Goal: Task Accomplishment & Management: Use online tool/utility

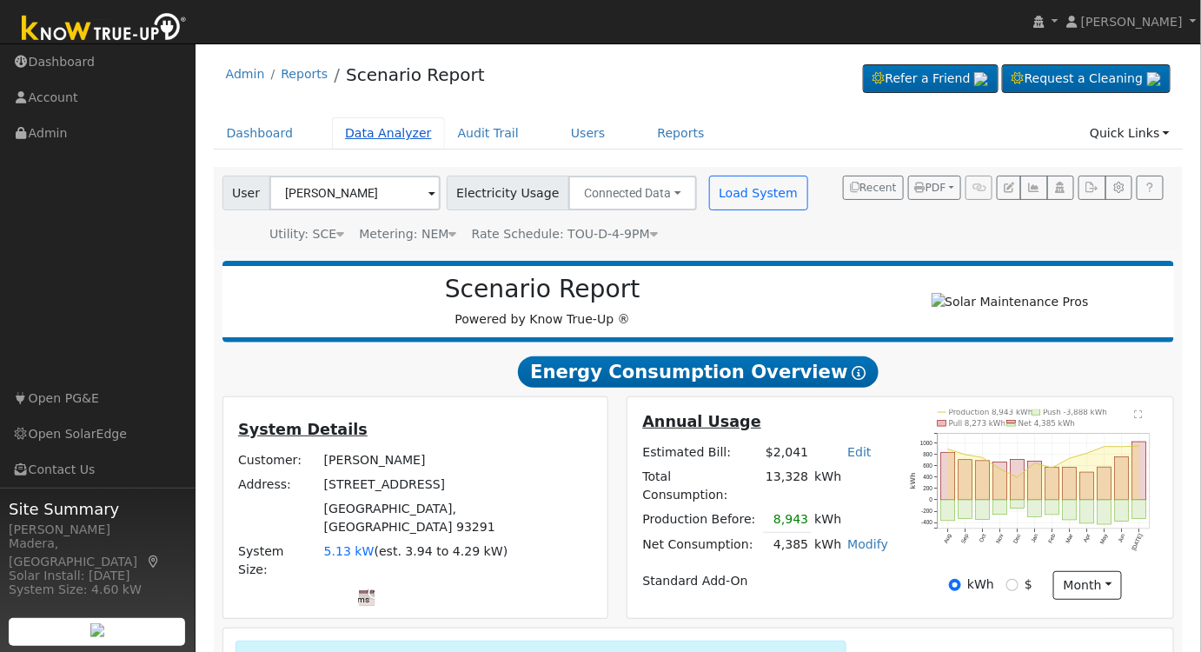
click at [380, 132] on link "Data Analyzer" at bounding box center [388, 133] width 113 height 32
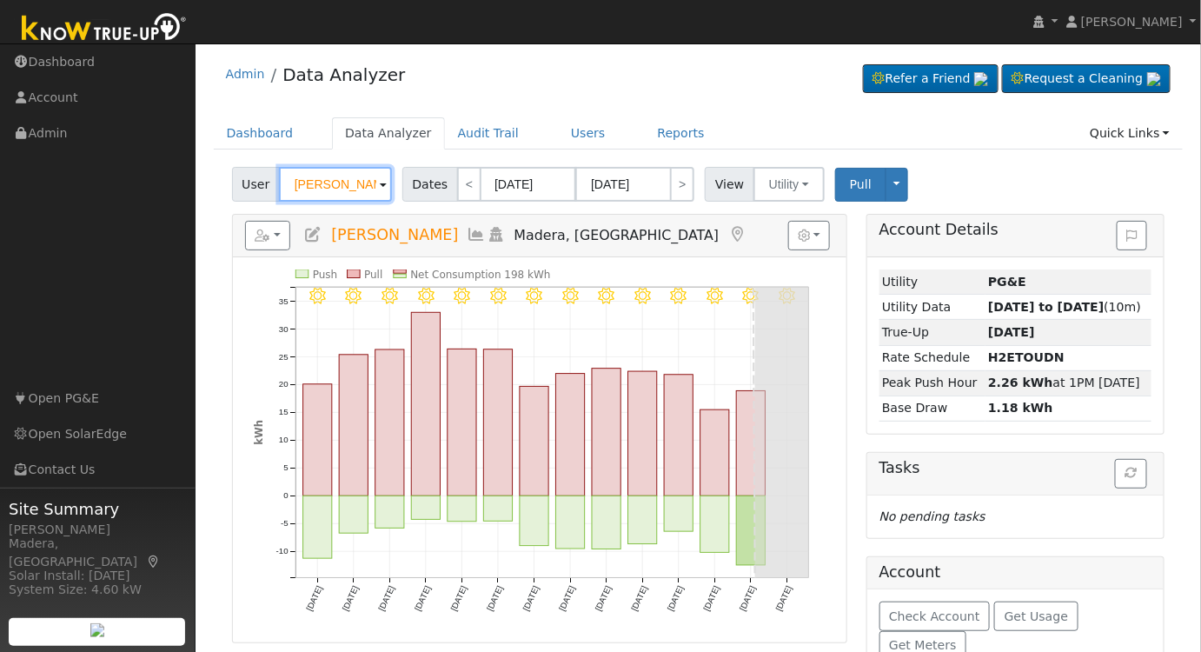
click at [347, 181] on input "[PERSON_NAME]" at bounding box center [335, 184] width 113 height 35
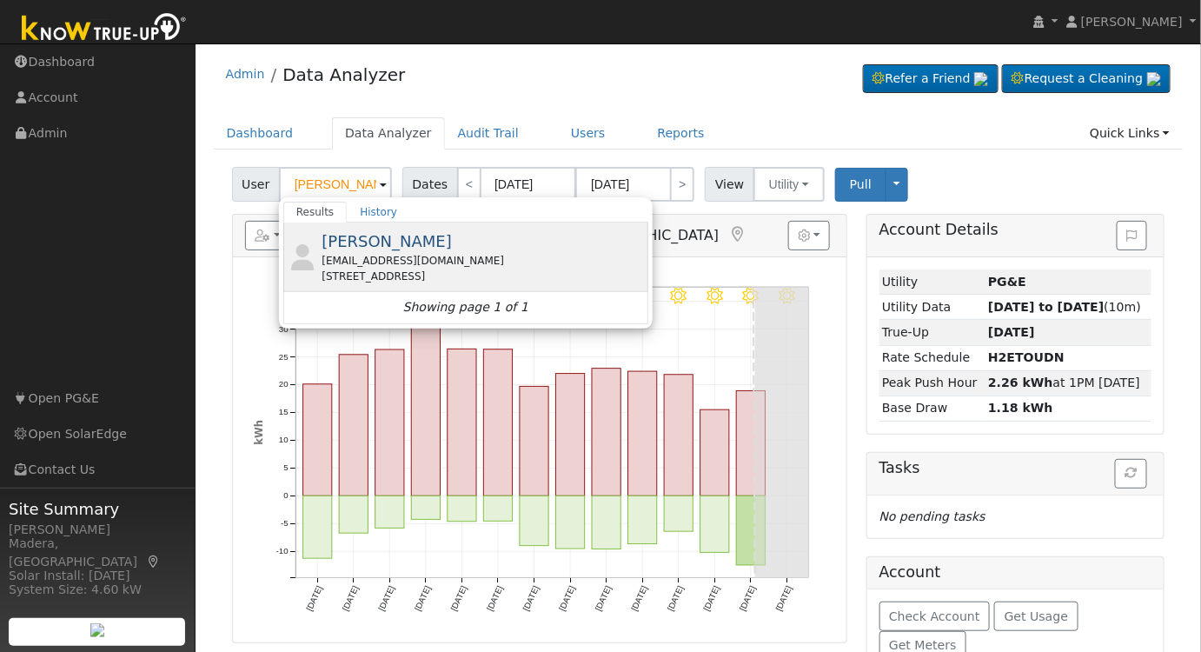
click at [490, 249] on div "Isabel Espinoza gomez0077@yahoo.com 6533 W Vine Ave, Visalia, CA 93291" at bounding box center [483, 256] width 322 height 55
type input "[PERSON_NAME]"
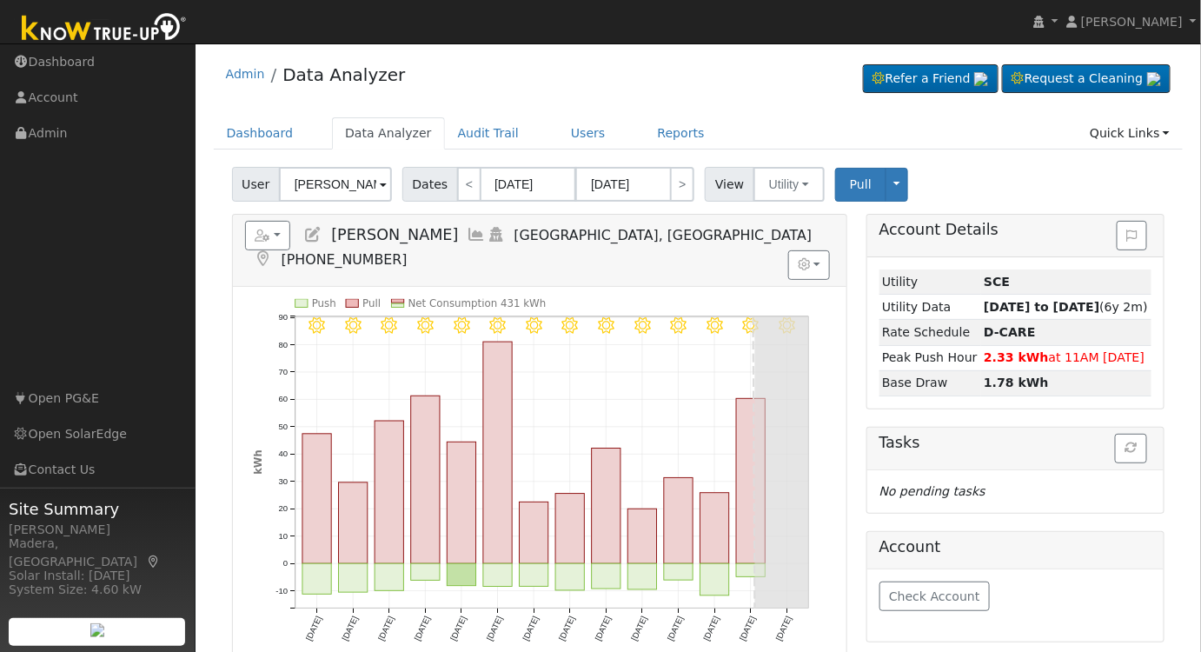
click at [468, 232] on icon at bounding box center [477, 235] width 19 height 16
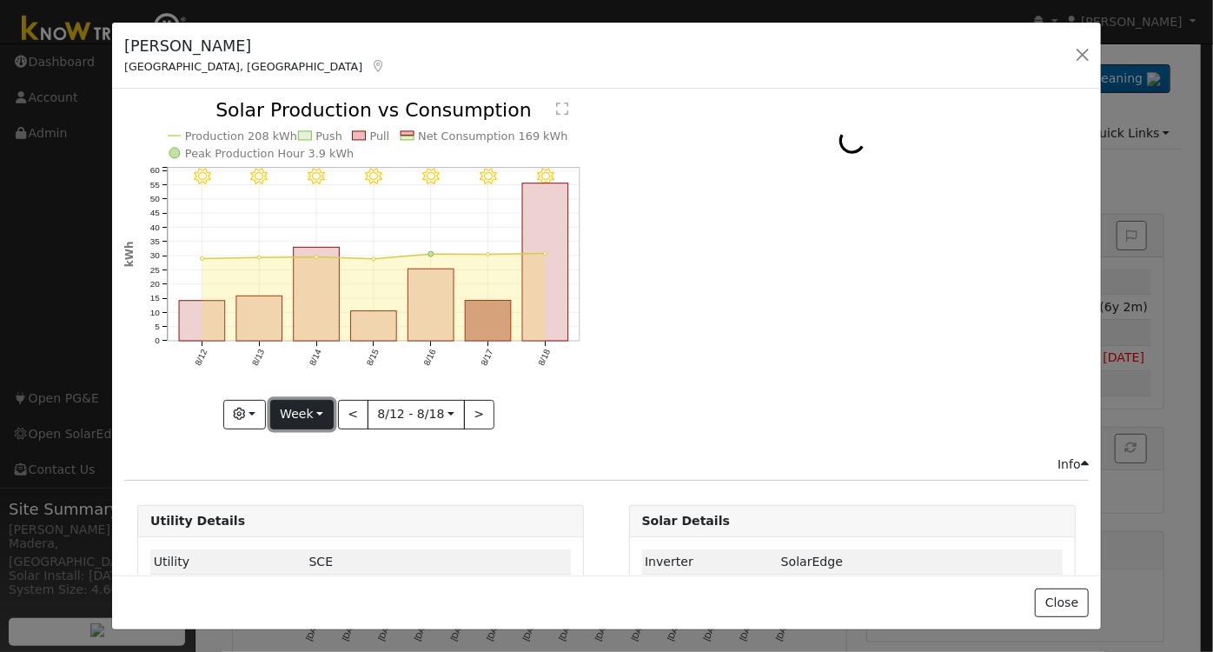
click at [314, 413] on button "Week" at bounding box center [301, 415] width 63 height 30
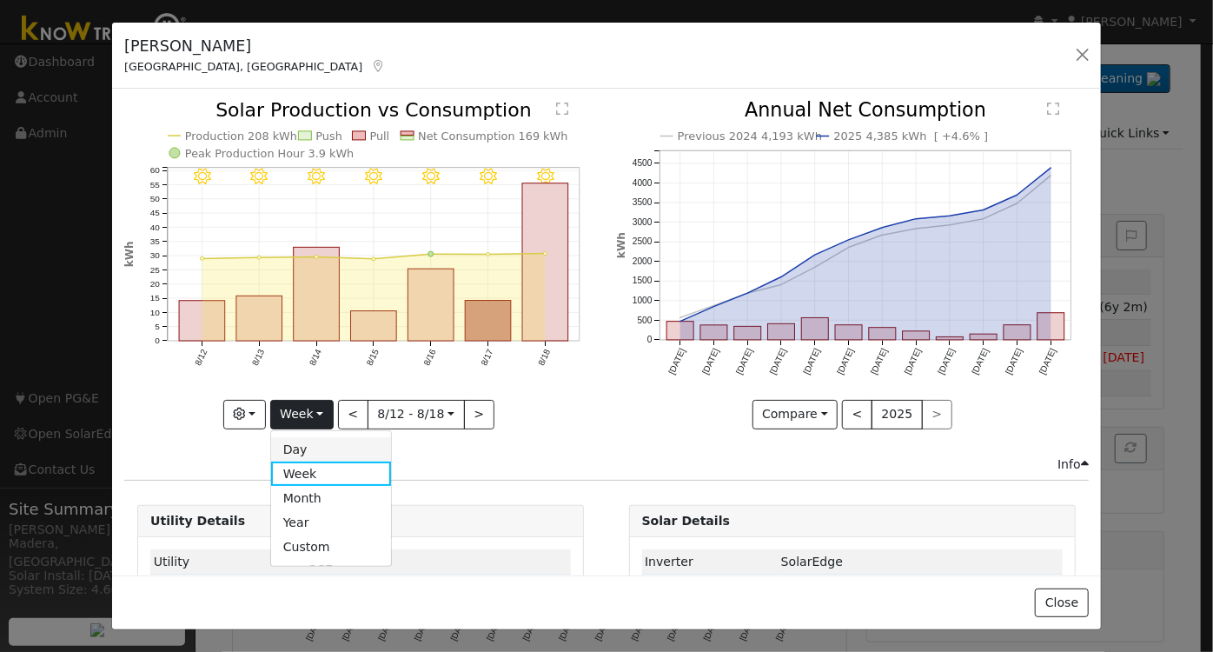
click at [315, 445] on link "Day" at bounding box center [331, 449] width 121 height 24
type input "[DATE]"
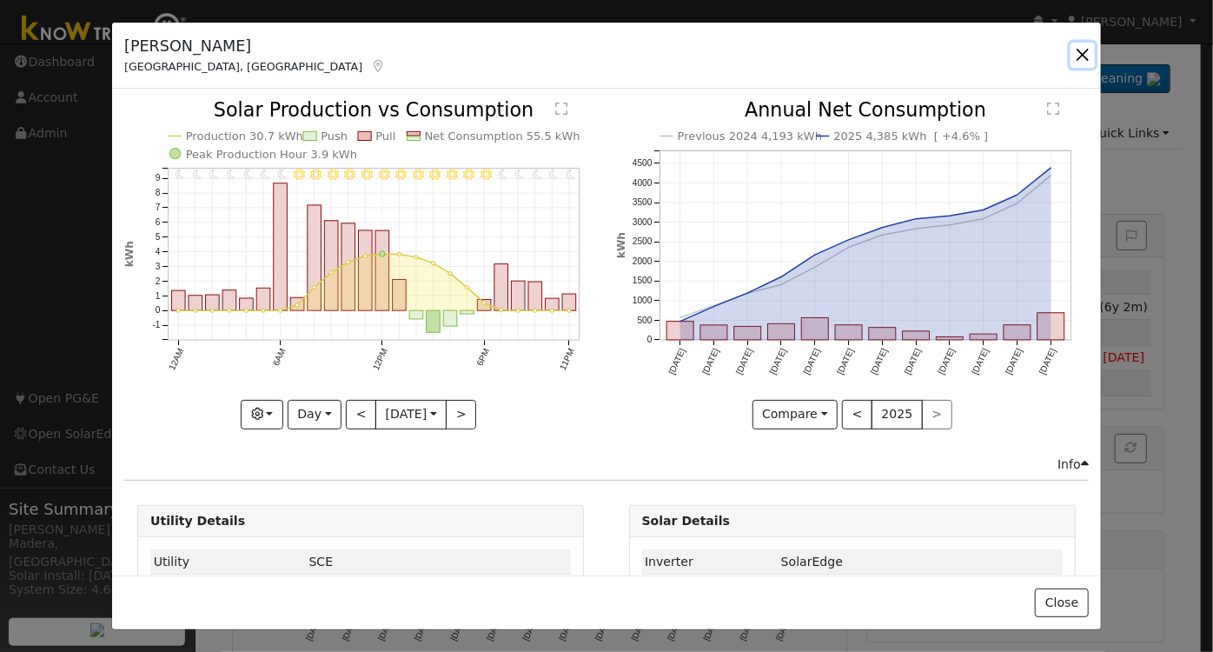
click at [1081, 56] on button "button" at bounding box center [1083, 55] width 24 height 24
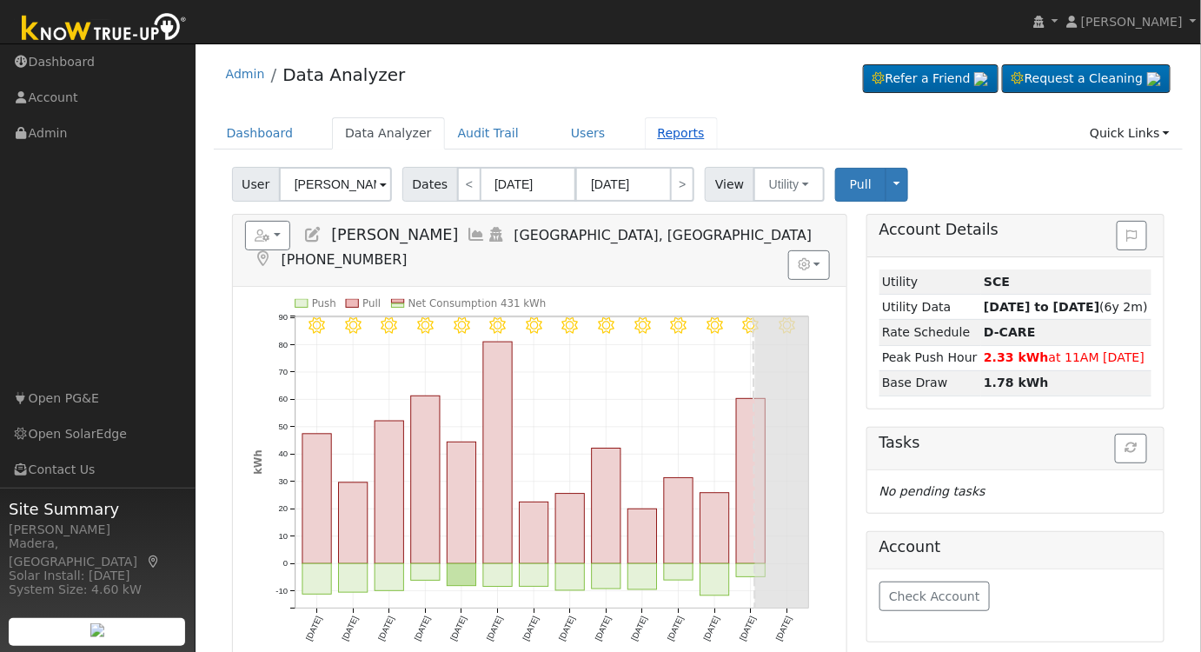
click at [645, 139] on link "Reports" at bounding box center [681, 133] width 73 height 32
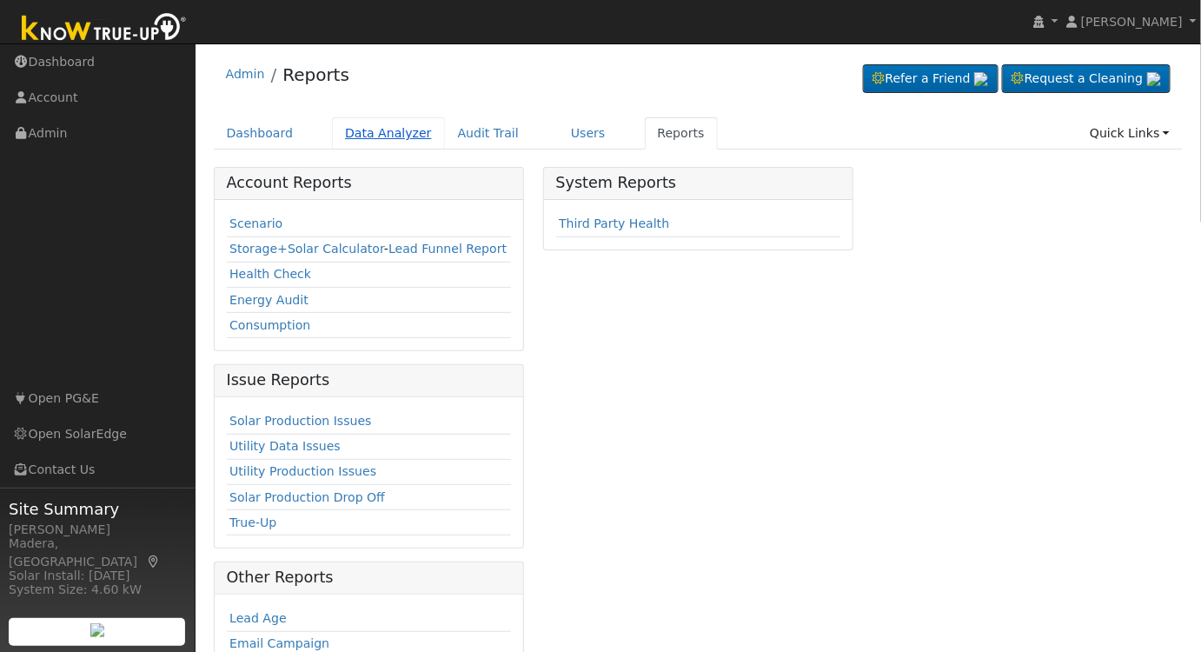
click at [342, 123] on link "Data Analyzer" at bounding box center [388, 133] width 113 height 32
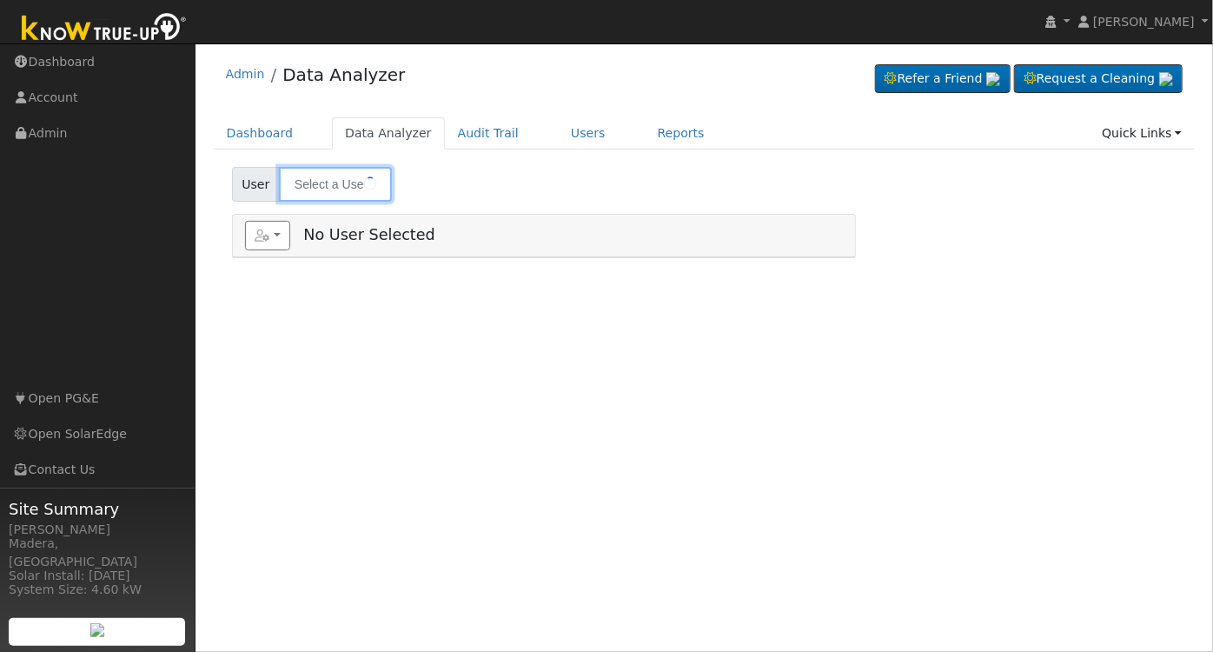
type input "[PERSON_NAME]"
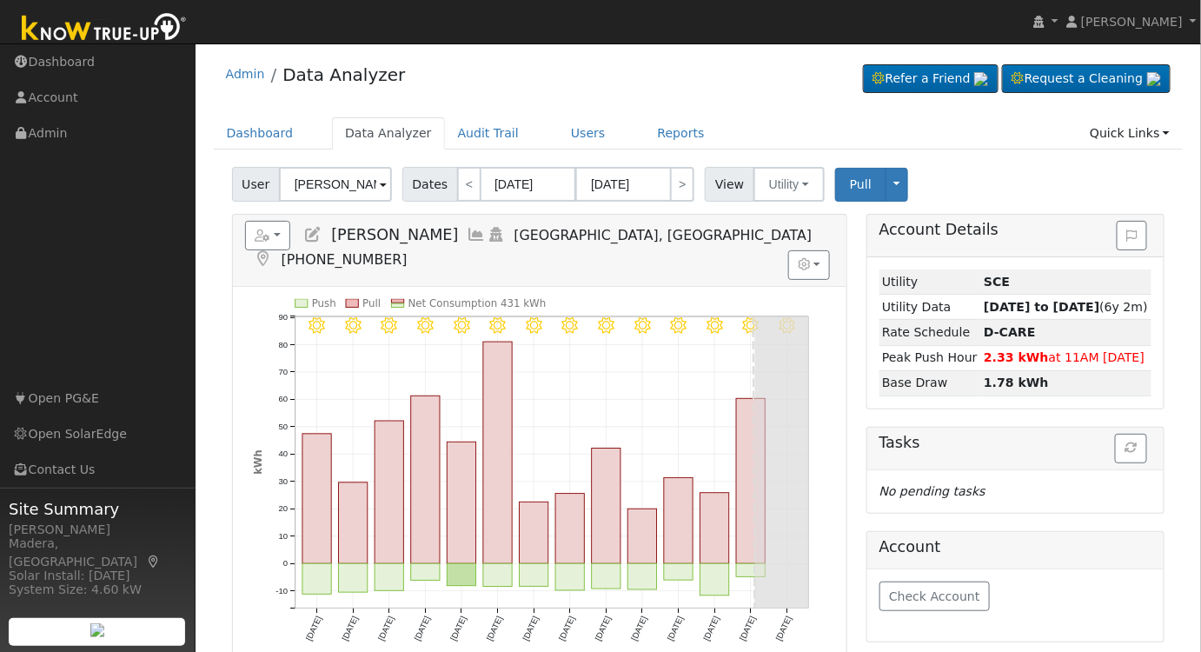
click at [468, 233] on icon at bounding box center [477, 235] width 19 height 16
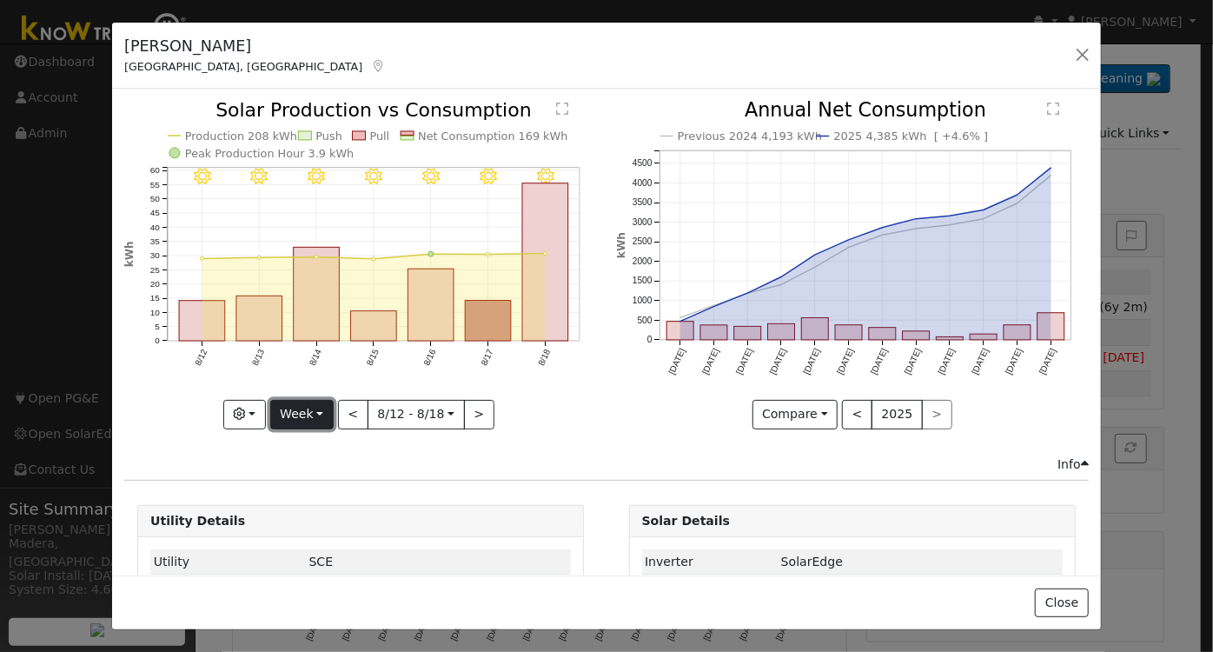
click at [285, 406] on button "Week" at bounding box center [301, 415] width 63 height 30
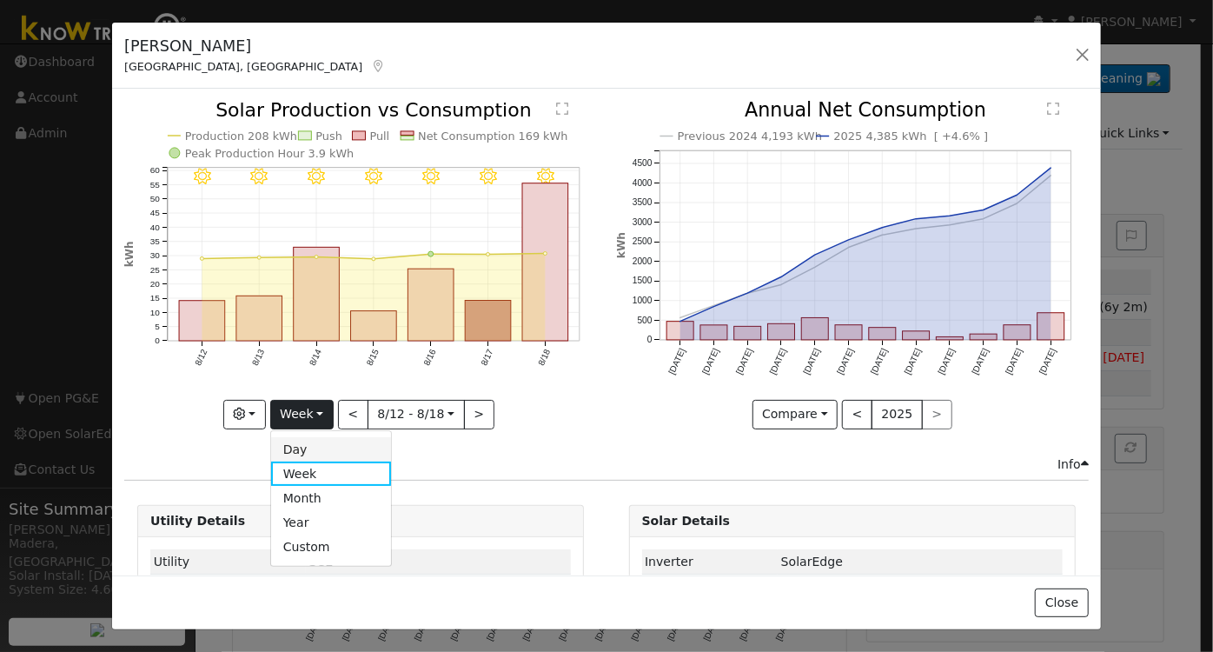
click at [300, 438] on link "Day" at bounding box center [331, 449] width 121 height 24
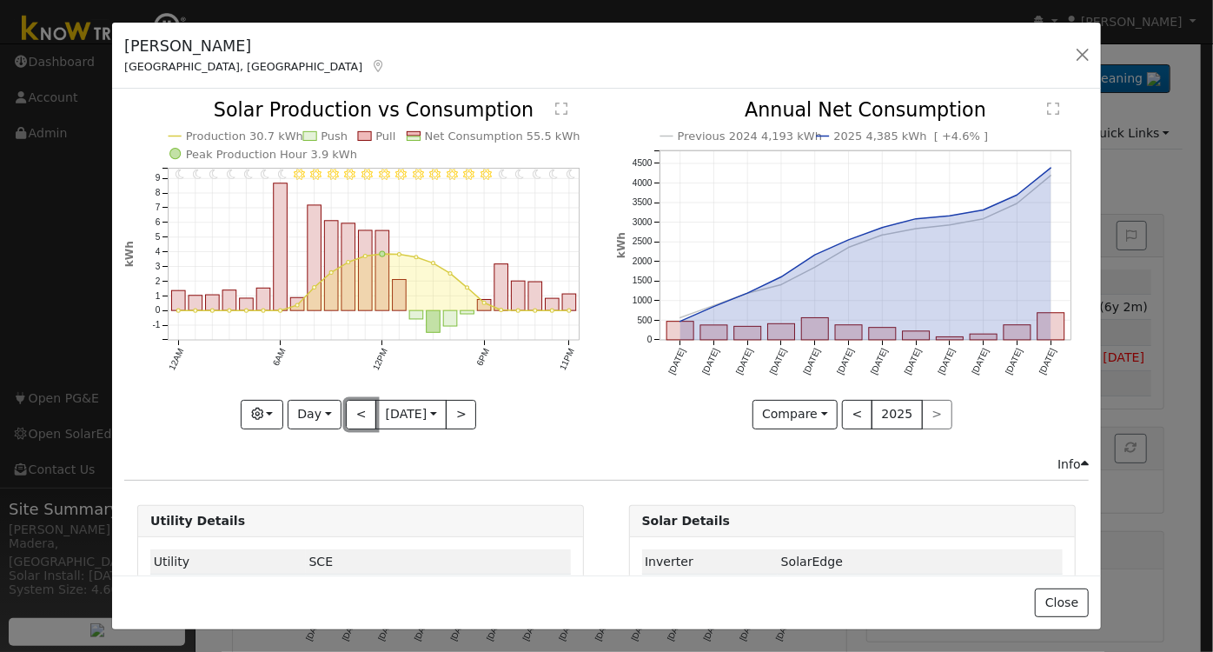
click at [348, 411] on button "<" at bounding box center [361, 415] width 30 height 30
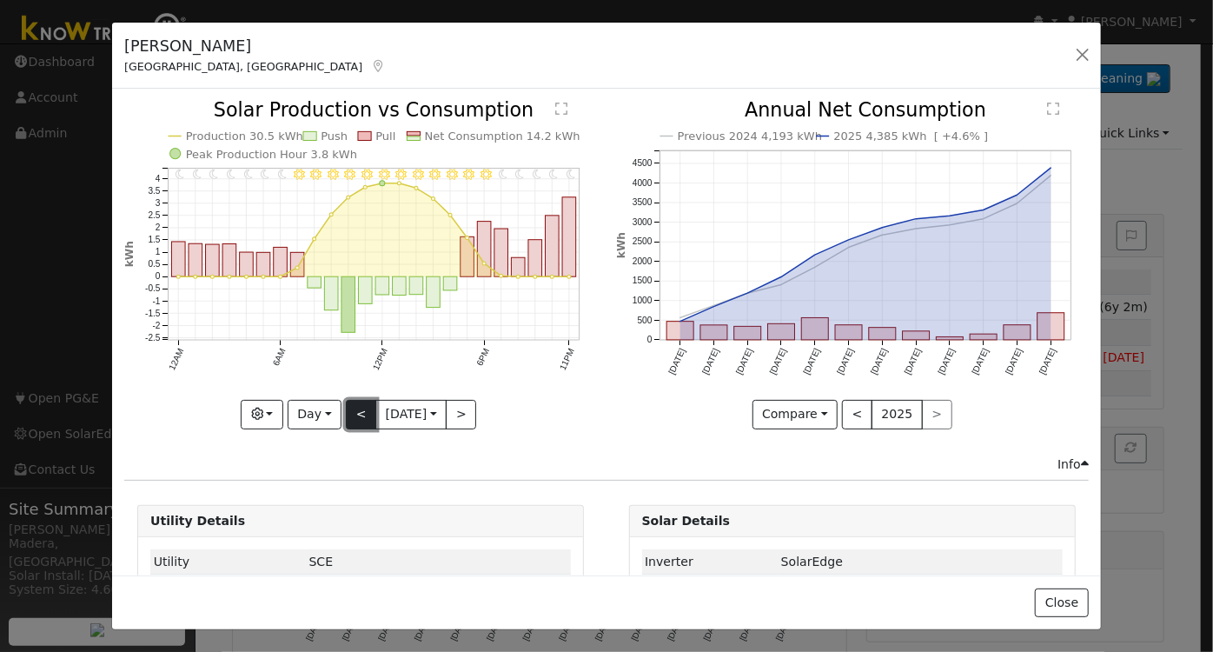
click at [349, 406] on button "<" at bounding box center [361, 415] width 30 height 30
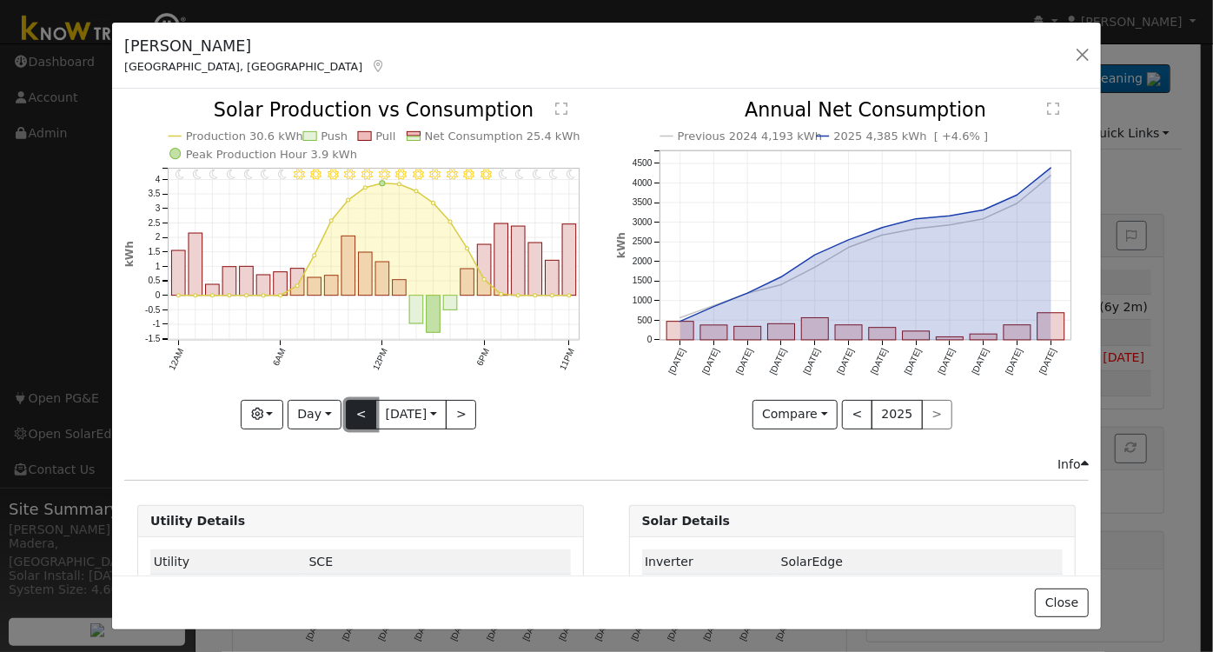
click at [349, 406] on button "<" at bounding box center [361, 415] width 30 height 30
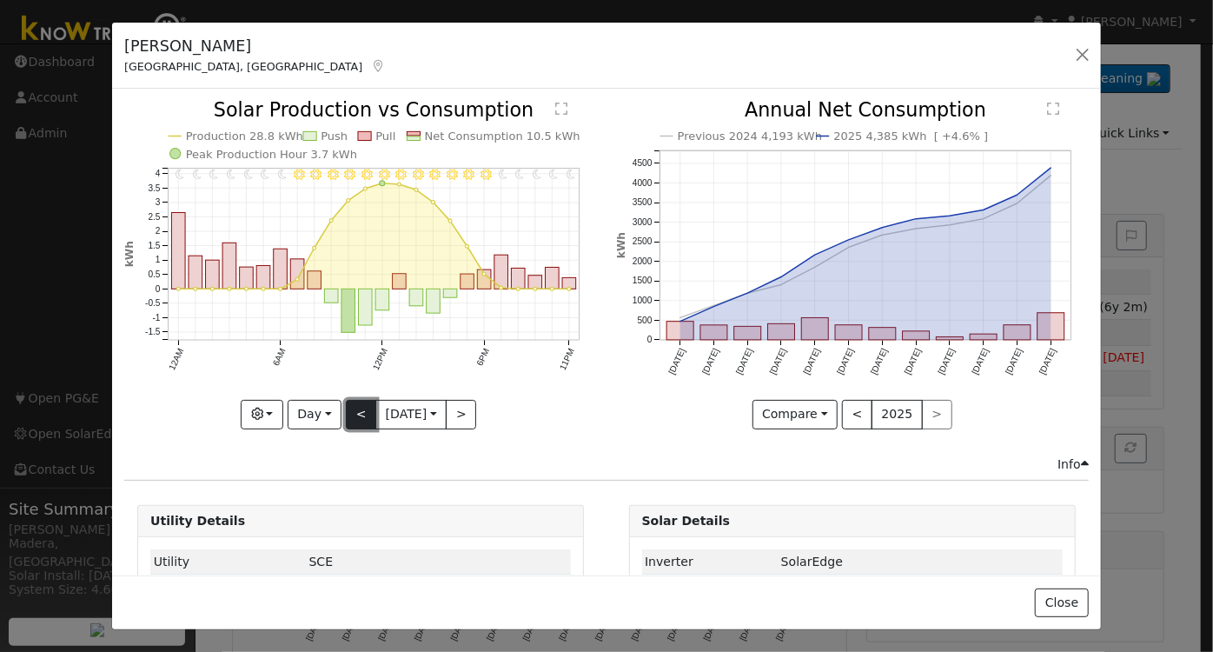
click at [349, 406] on button "<" at bounding box center [361, 415] width 30 height 30
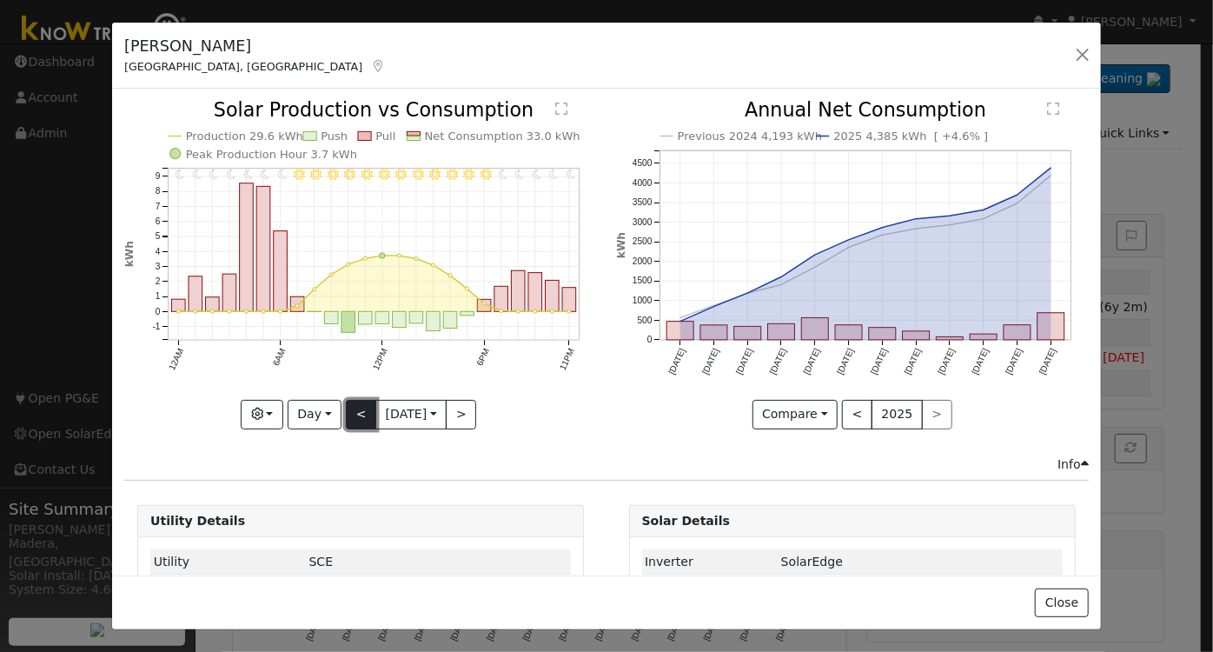
click at [355, 401] on button "<" at bounding box center [361, 415] width 30 height 30
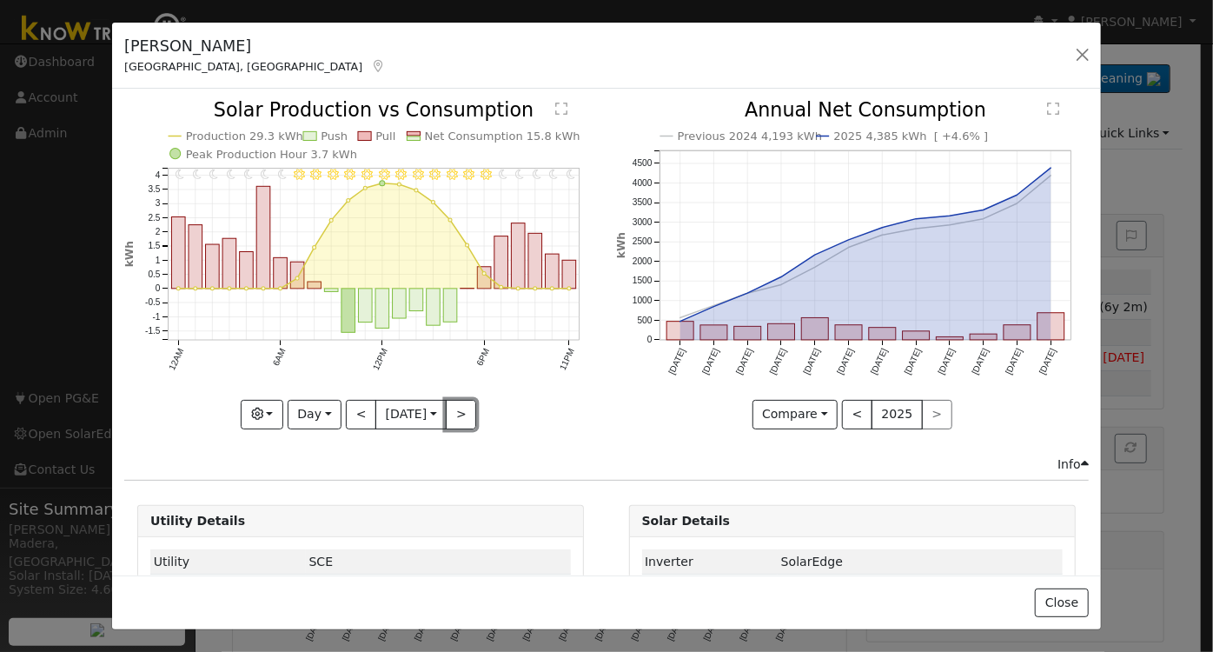
click at [451, 410] on button ">" at bounding box center [461, 415] width 30 height 30
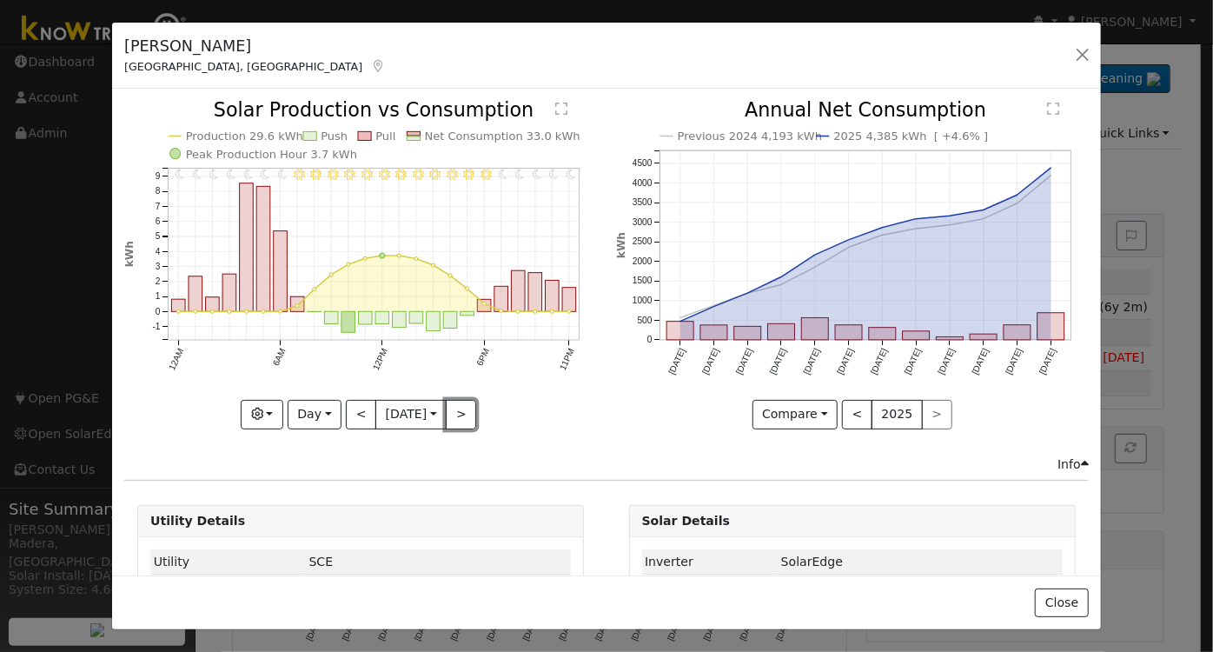
click at [452, 410] on button ">" at bounding box center [461, 415] width 30 height 30
type input "[DATE]"
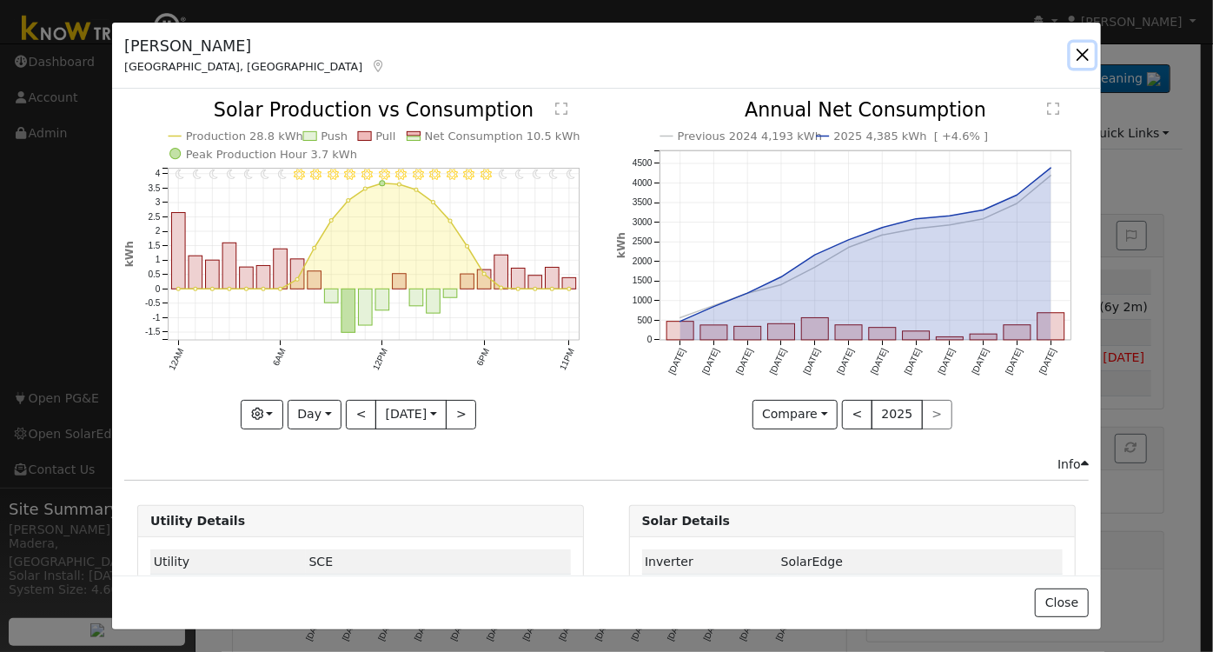
click at [1091, 54] on button "button" at bounding box center [1083, 55] width 24 height 24
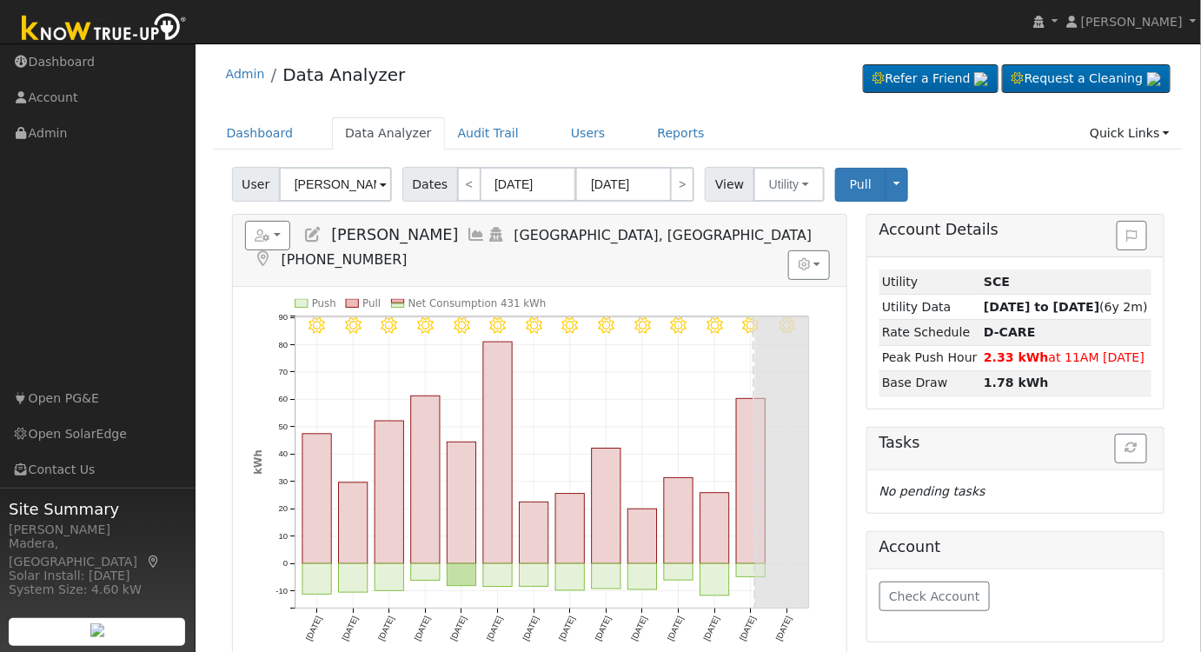
click at [468, 235] on icon at bounding box center [477, 235] width 19 height 16
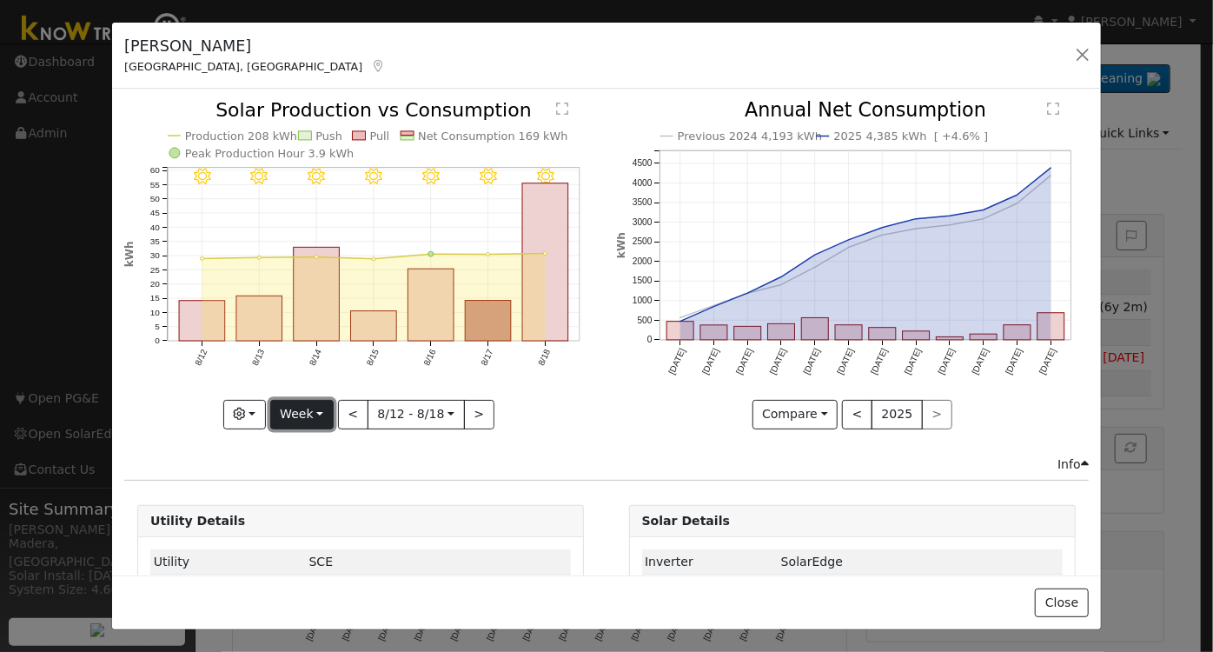
click at [295, 407] on button "Week" at bounding box center [301, 415] width 63 height 30
click at [309, 448] on link "Day" at bounding box center [331, 449] width 121 height 24
type input "[DATE]"
